Goal: Navigation & Orientation: Find specific page/section

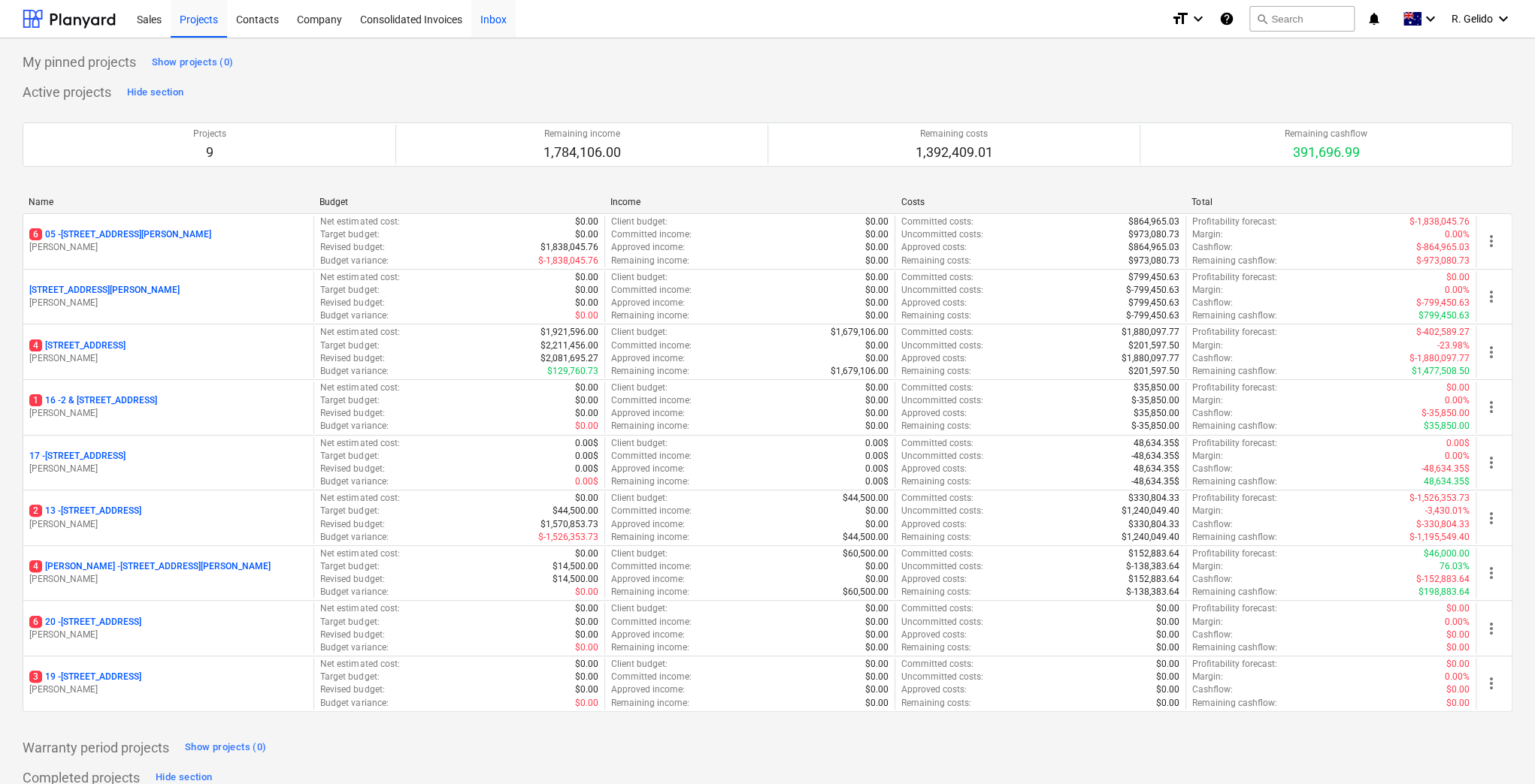
click at [493, 22] on div "Inbox" at bounding box center [493, 19] width 44 height 39
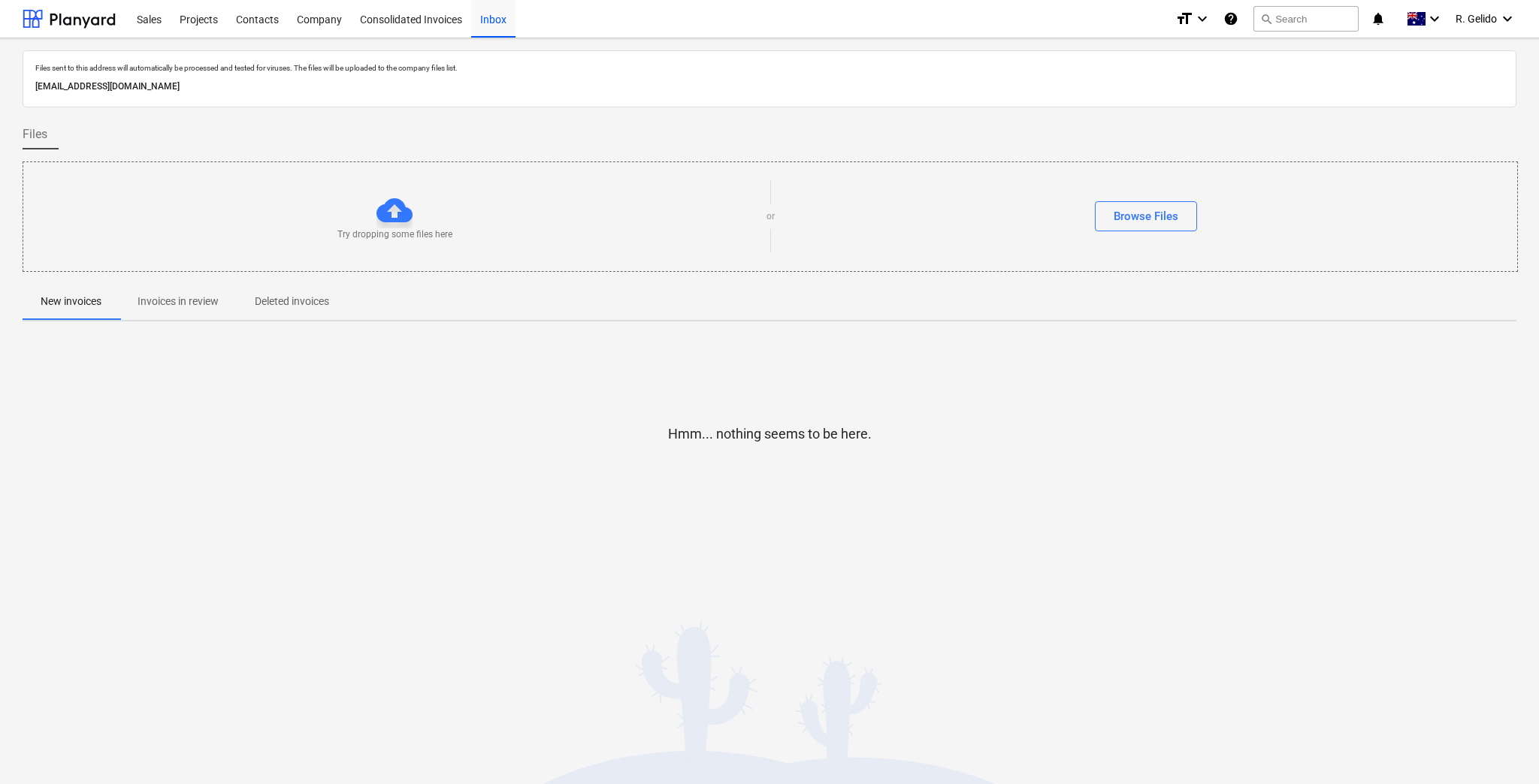
click at [211, 87] on p "[EMAIL_ADDRESS][DOMAIN_NAME]" at bounding box center [770, 86] width 1468 height 15
copy p "[EMAIL_ADDRESS][DOMAIN_NAME]"
click at [398, 22] on div "Consolidated Invoices" at bounding box center [411, 19] width 120 height 39
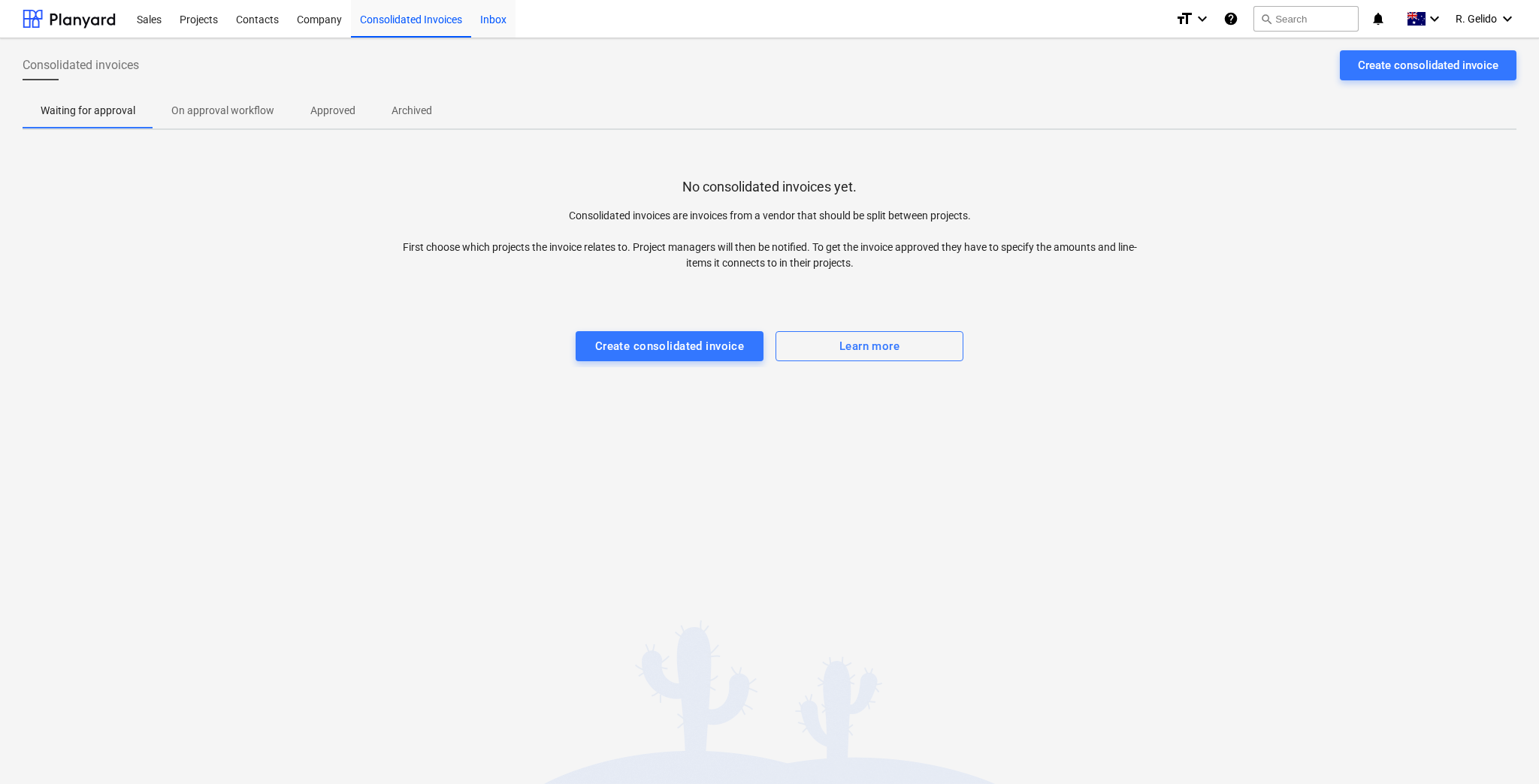
click at [493, 19] on div "Inbox" at bounding box center [492, 19] width 44 height 39
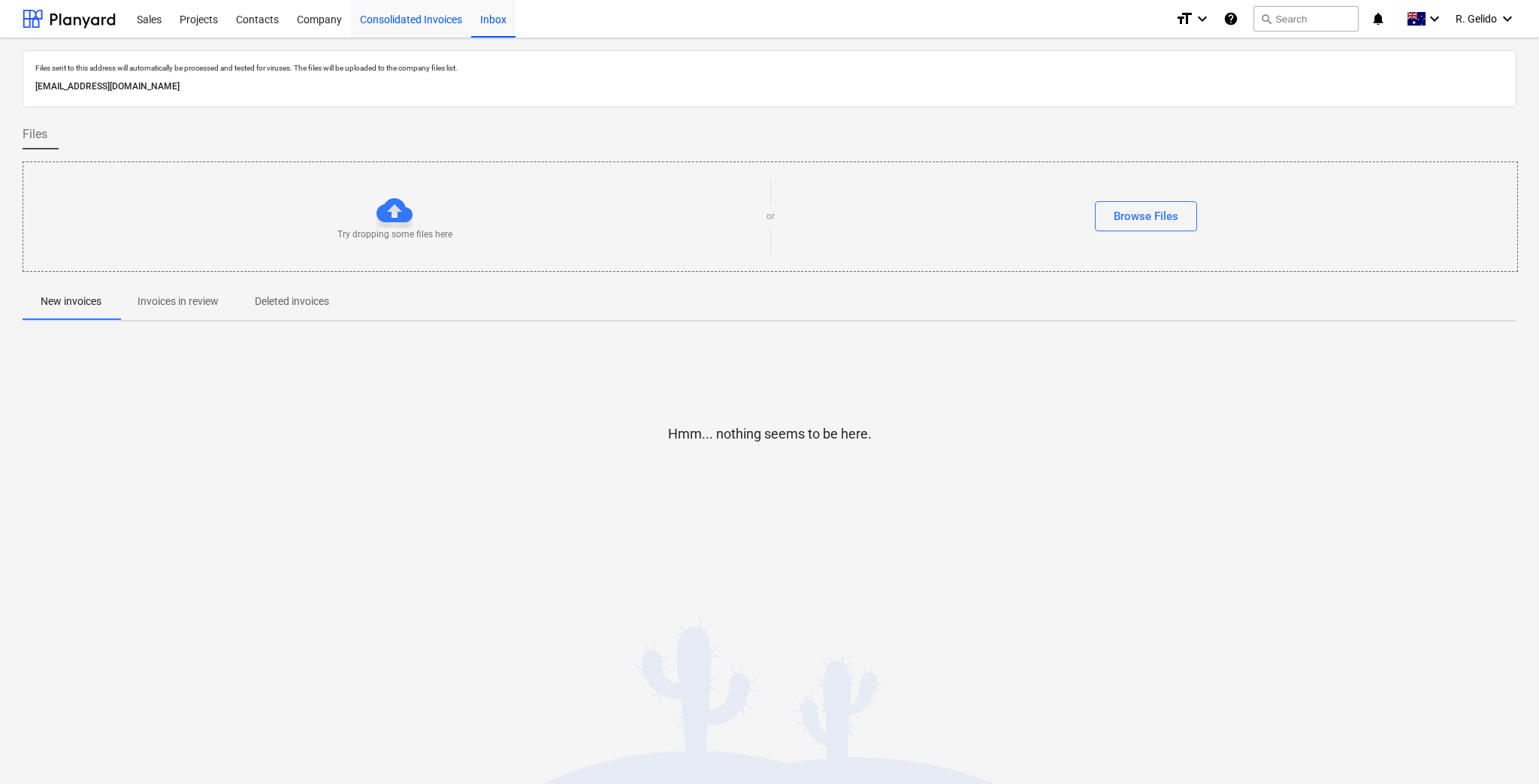
click at [426, 21] on div "Consolidated Invoices" at bounding box center [411, 19] width 120 height 39
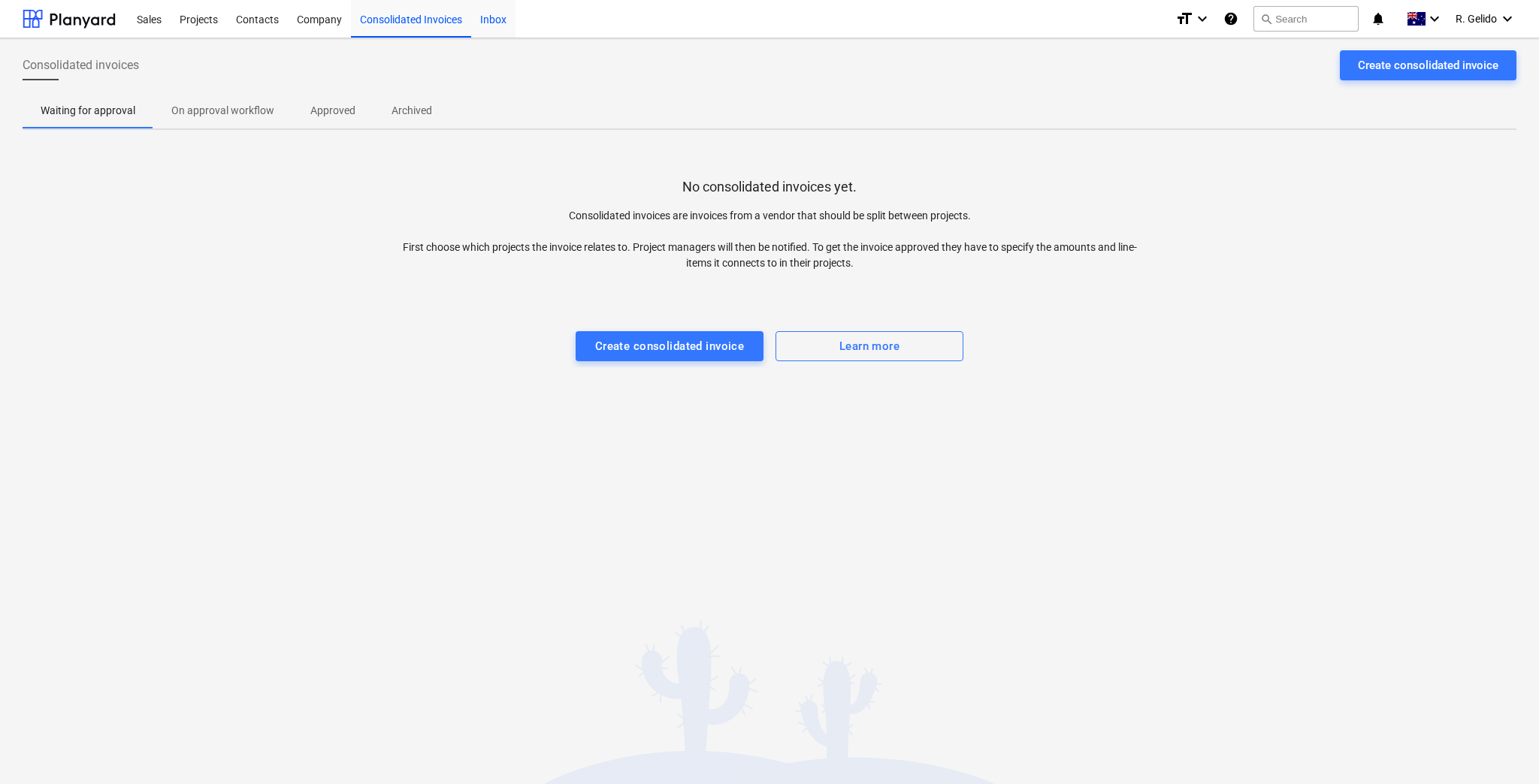
click at [491, 22] on div "Inbox" at bounding box center [492, 19] width 44 height 39
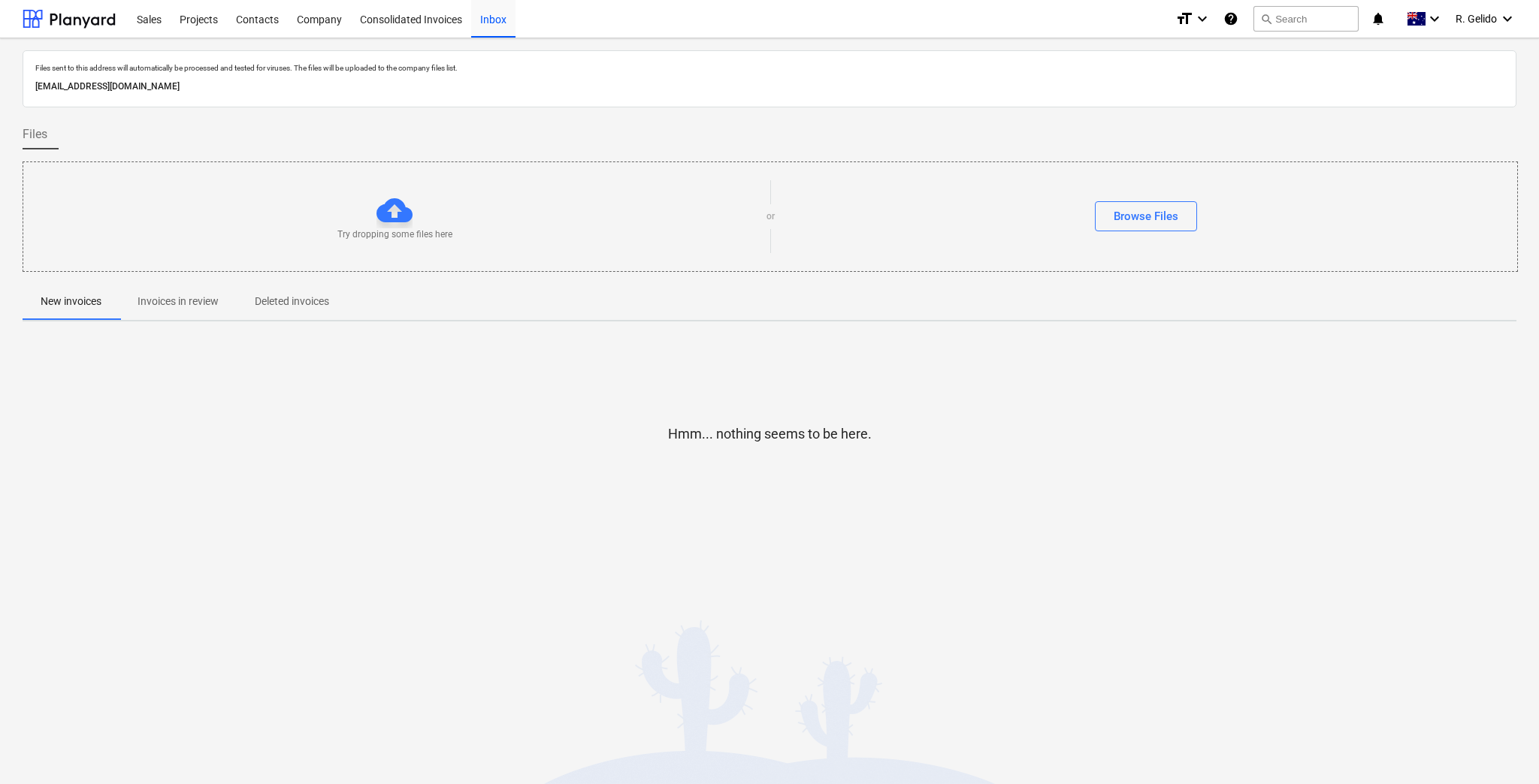
click at [937, 443] on div at bounding box center [769, 458] width 1493 height 30
click at [1482, 15] on span "R. Gelido" at bounding box center [1476, 19] width 42 height 12
click at [442, 83] on div at bounding box center [770, 392] width 1539 height 784
